Goal: Task Accomplishment & Management: Manage account settings

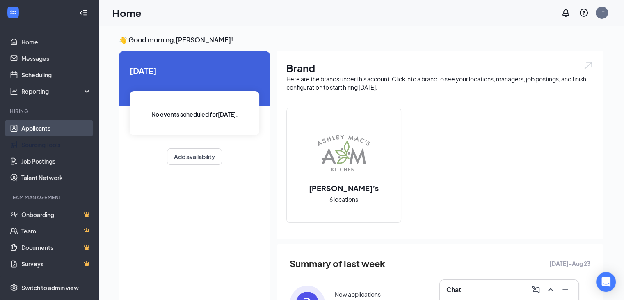
click at [59, 128] on link "Applicants" at bounding box center [56, 128] width 70 height 16
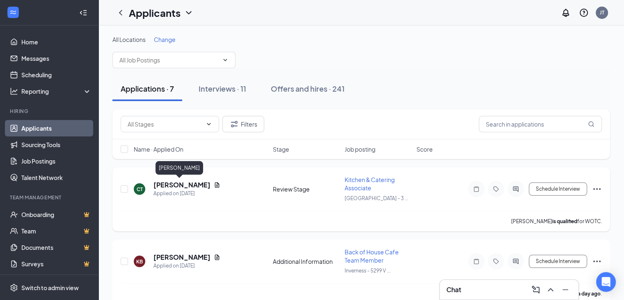
click at [173, 186] on h5 "[PERSON_NAME]" at bounding box center [182, 184] width 57 height 9
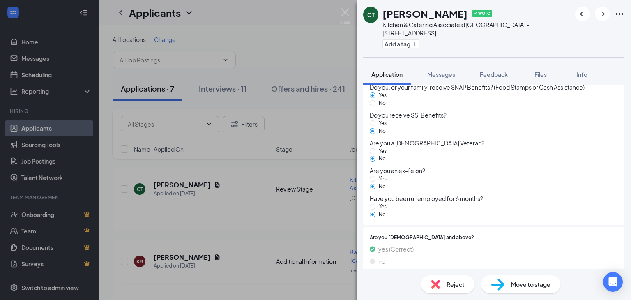
scroll to position [793, 0]
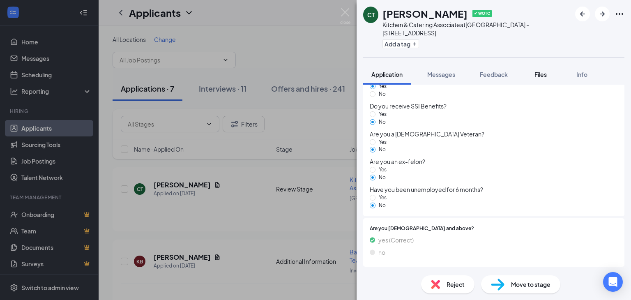
click at [546, 75] on span "Files" at bounding box center [540, 74] width 12 height 7
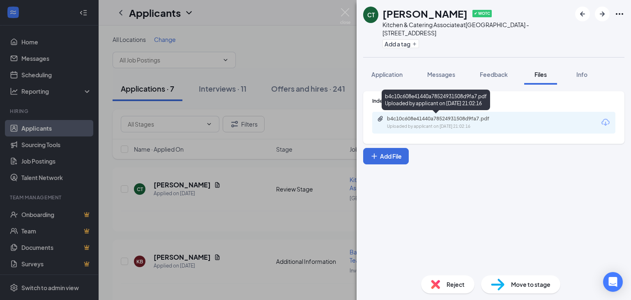
click at [430, 123] on div "Uploaded by applicant on [DATE] 21:02:16" at bounding box center [448, 126] width 123 height 7
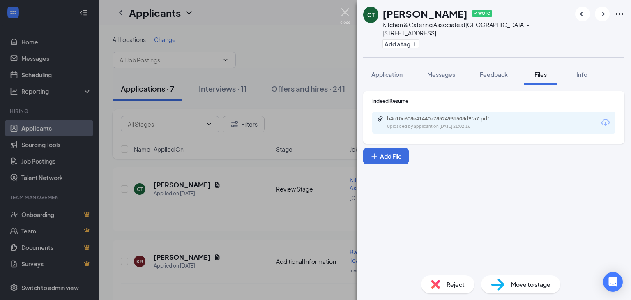
click at [346, 15] on img at bounding box center [345, 16] width 10 height 16
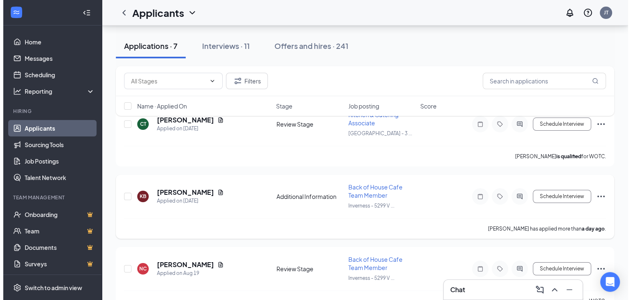
scroll to position [66, 0]
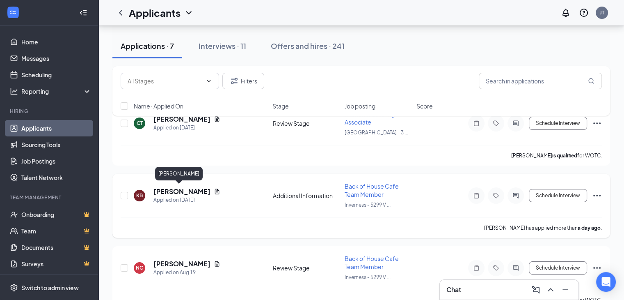
click at [164, 190] on h5 "[PERSON_NAME]" at bounding box center [182, 191] width 57 height 9
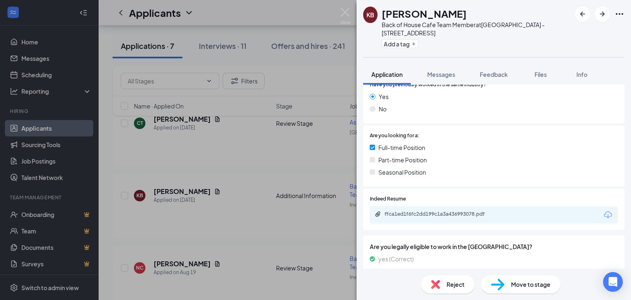
scroll to position [158, 0]
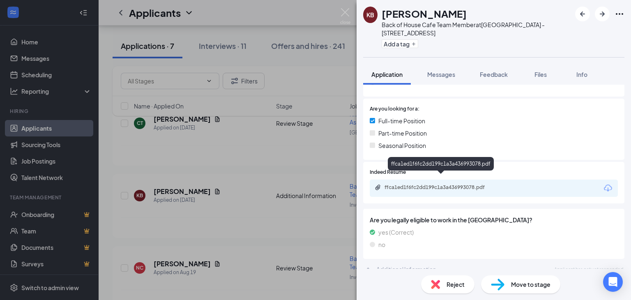
click at [434, 183] on div "ffca1ed1f6fc2dd199c1a3a436993078.pdf" at bounding box center [494, 187] width 248 height 17
click at [412, 184] on div "ffca1ed1f6fc2dd199c1a3a436993078.pdf" at bounding box center [441, 187] width 115 height 7
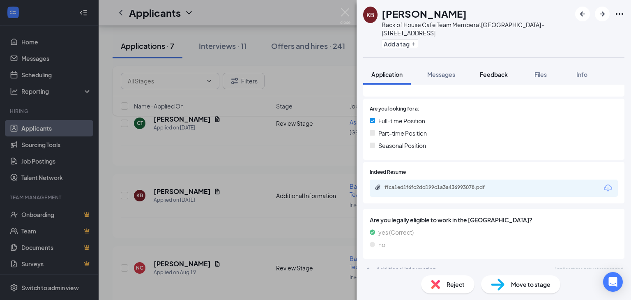
scroll to position [154, 0]
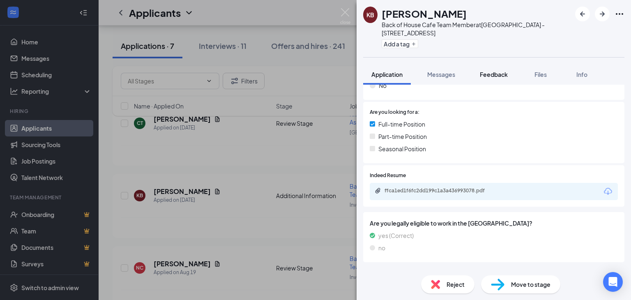
click at [488, 71] on span "Feedback" at bounding box center [494, 74] width 28 height 7
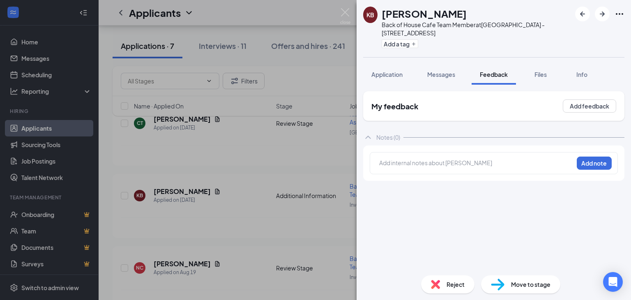
click at [423, 159] on div at bounding box center [475, 163] width 193 height 11
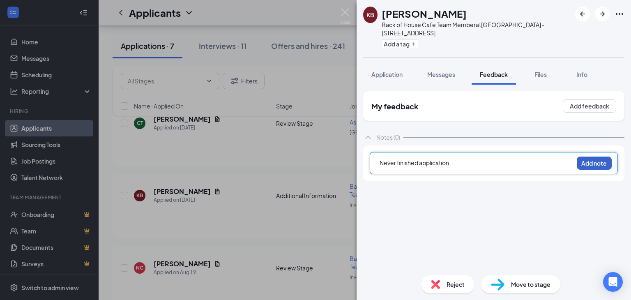
click at [586, 156] on button "Add note" at bounding box center [593, 162] width 35 height 13
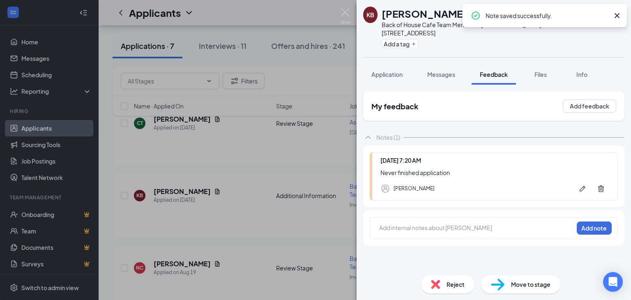
click at [445, 282] on div "Reject" at bounding box center [447, 284] width 53 height 18
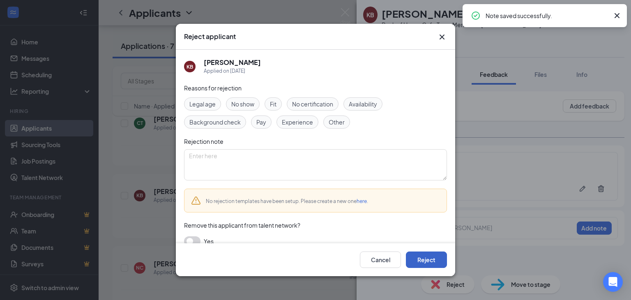
click at [424, 257] on button "Reject" at bounding box center [426, 259] width 41 height 16
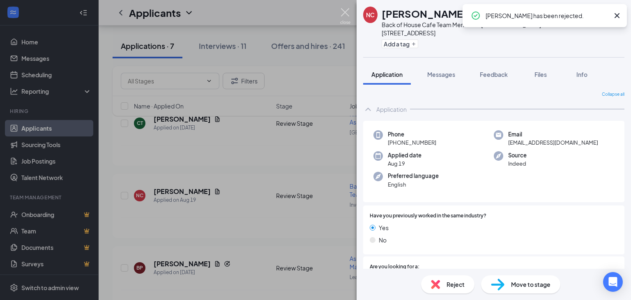
click at [345, 17] on img at bounding box center [345, 16] width 10 height 16
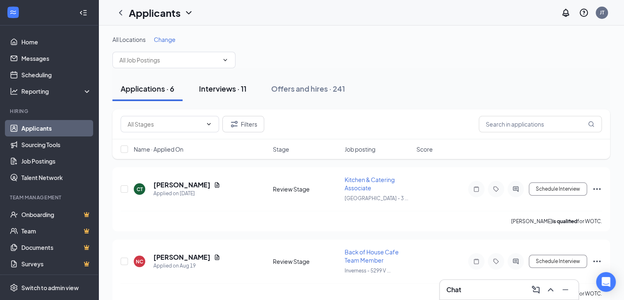
click at [224, 88] on div "Interviews · 11" at bounding box center [223, 88] width 48 height 10
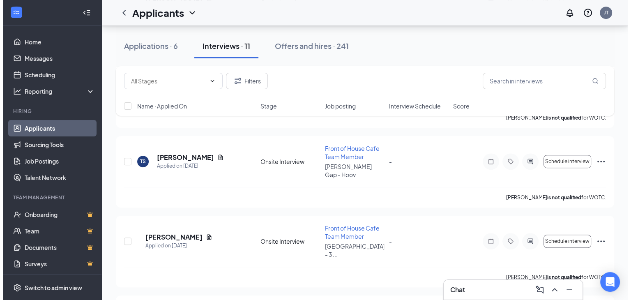
scroll to position [481, 0]
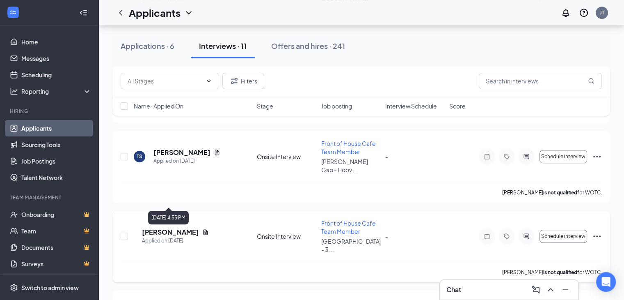
click at [180, 227] on h5 "[PERSON_NAME]" at bounding box center [170, 231] width 57 height 9
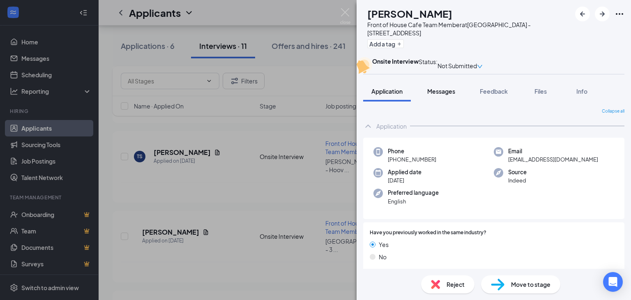
click at [444, 95] on span "Messages" at bounding box center [441, 90] width 28 height 7
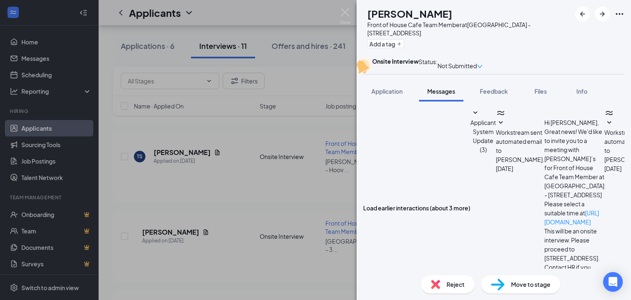
scroll to position [212, 0]
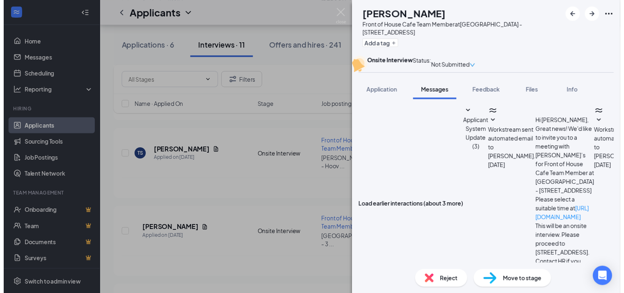
scroll to position [269, 0]
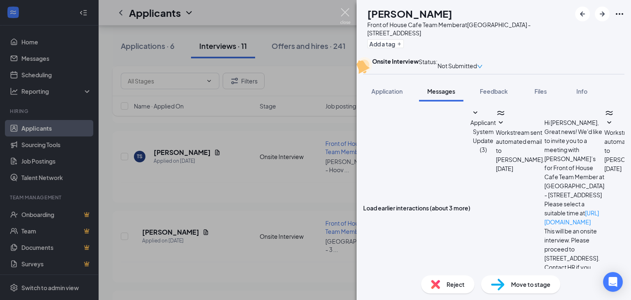
click at [344, 12] on img at bounding box center [345, 16] width 10 height 16
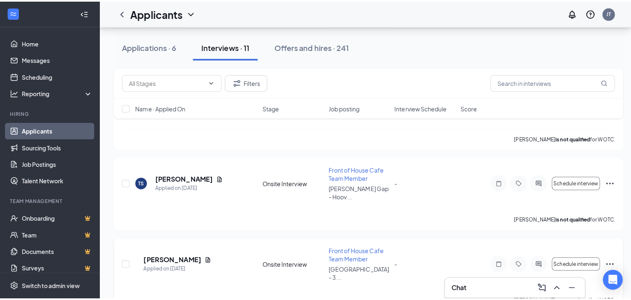
scroll to position [455, 0]
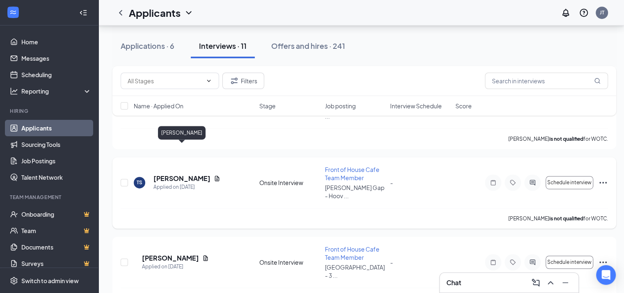
click at [186, 174] on h5 "[PERSON_NAME]" at bounding box center [182, 178] width 57 height 9
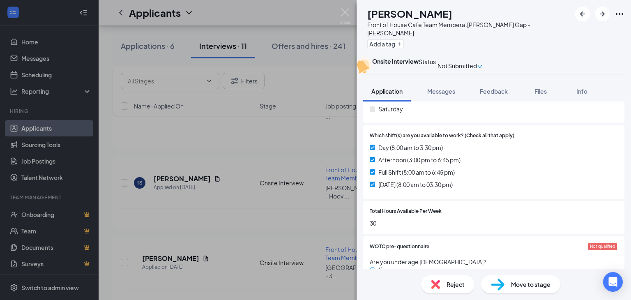
scroll to position [548, 0]
click at [443, 95] on div "Messages" at bounding box center [441, 91] width 28 height 8
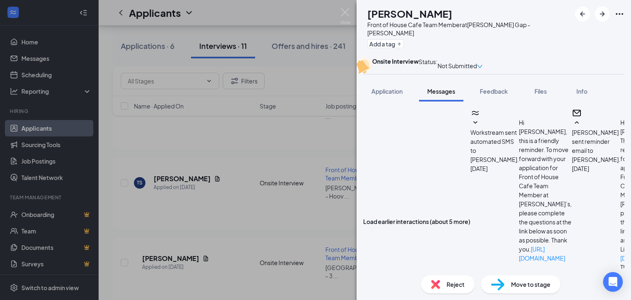
scroll to position [399, 0]
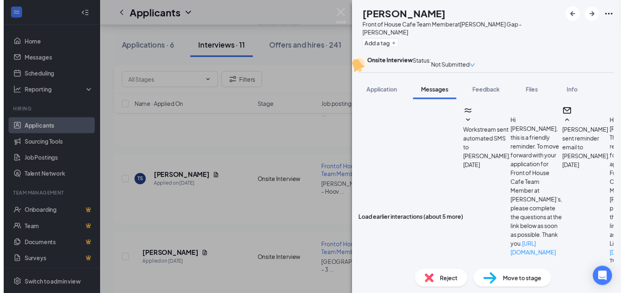
scroll to position [148, 0]
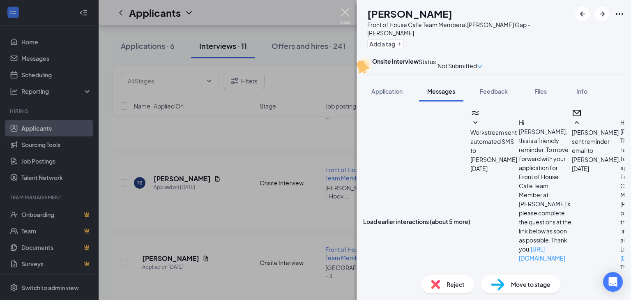
click at [343, 18] on img at bounding box center [345, 16] width 10 height 16
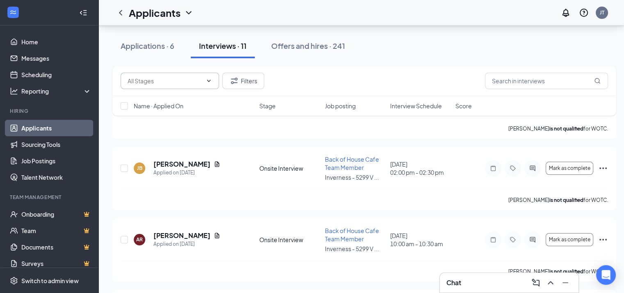
scroll to position [77, 0]
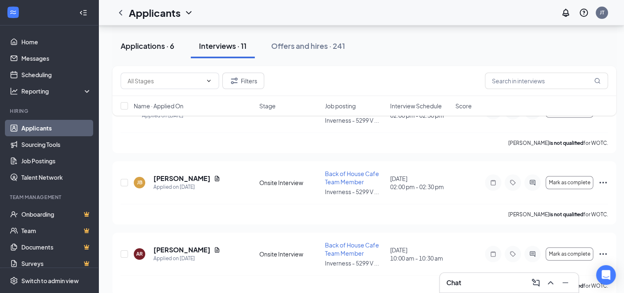
click at [158, 52] on button "Applications · 6" at bounding box center [147, 46] width 70 height 25
